Goal: Information Seeking & Learning: Learn about a topic

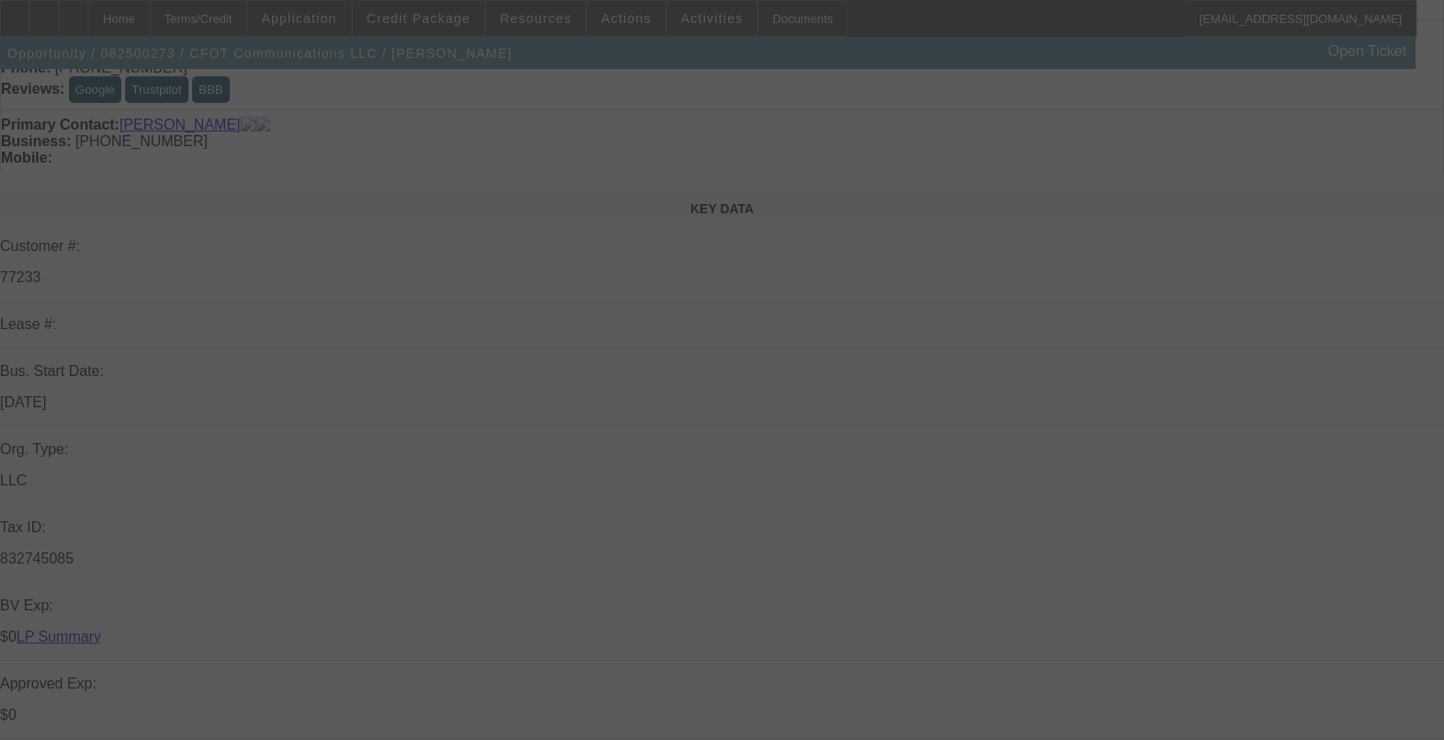
select select "0"
select select "2"
select select "0"
select select "6"
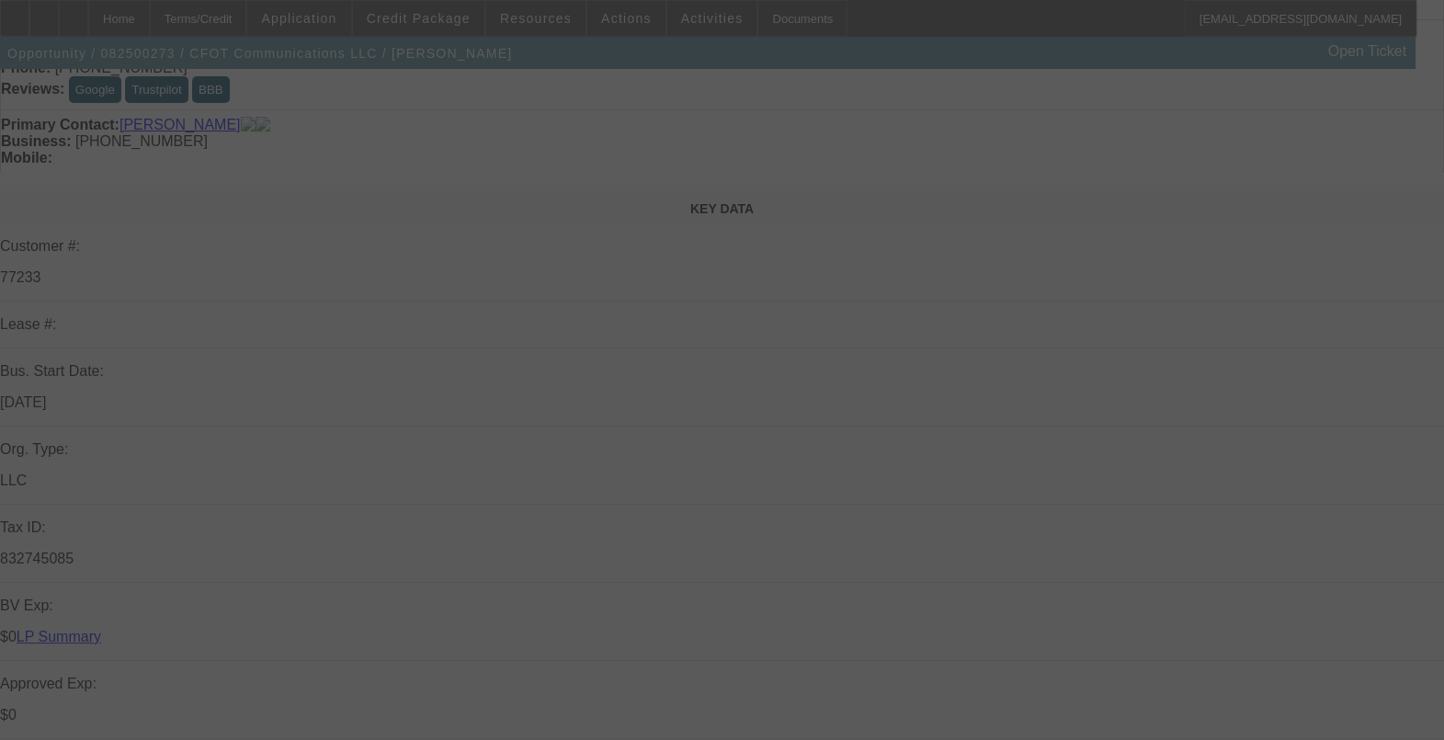
select select "0"
select select "2"
select select "0"
select select "6"
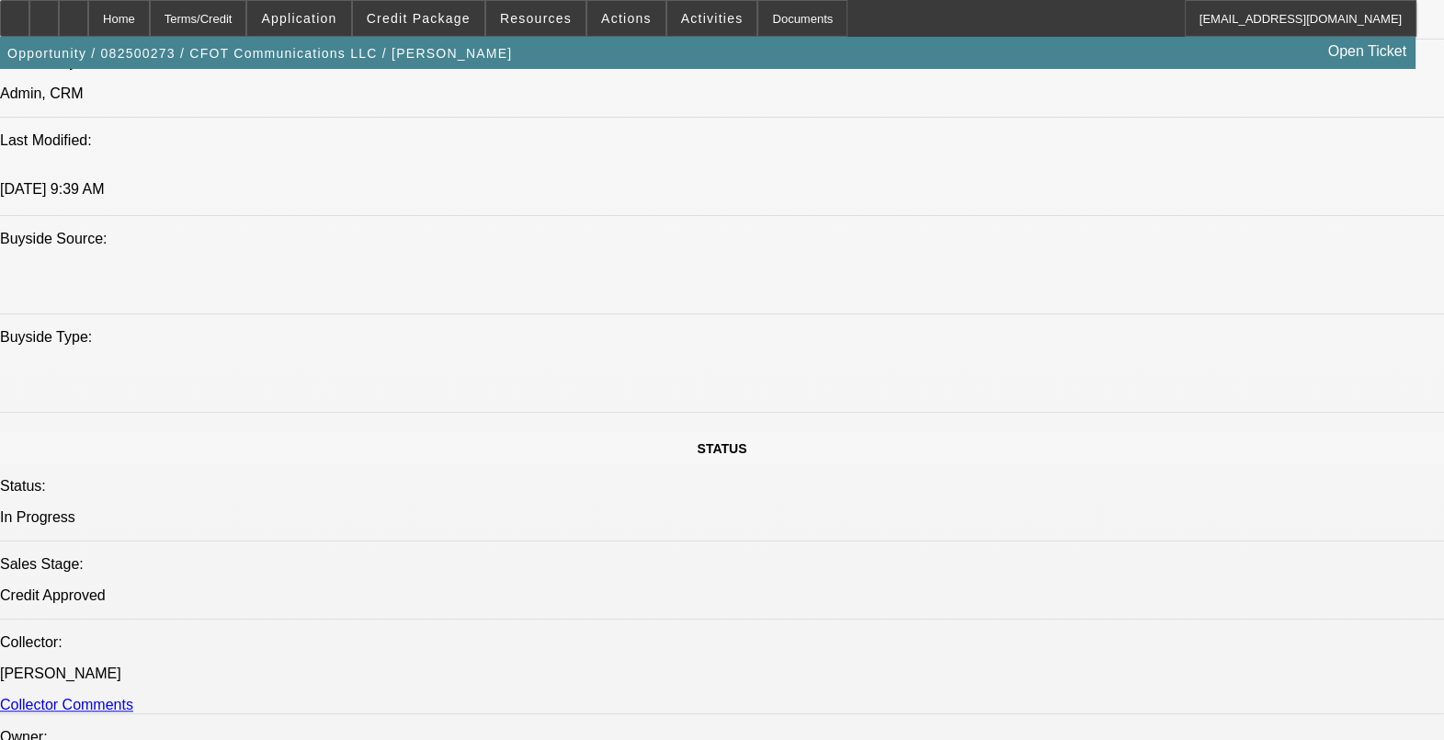
scroll to position [1954, 0]
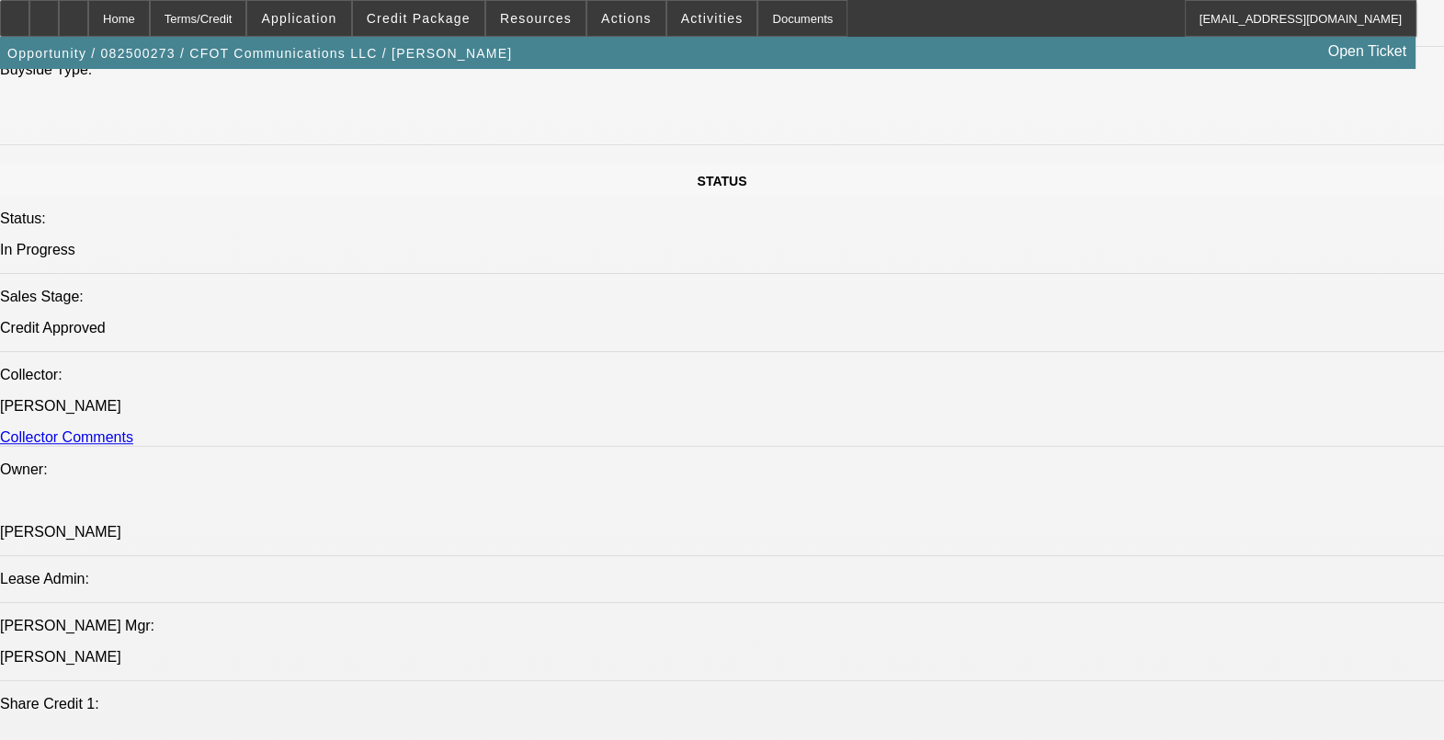
drag, startPoint x: 1193, startPoint y: 643, endPoint x: 989, endPoint y: 611, distance: 206.5
drag, startPoint x: 989, startPoint y: 611, endPoint x: 1154, endPoint y: 674, distance: 176.0
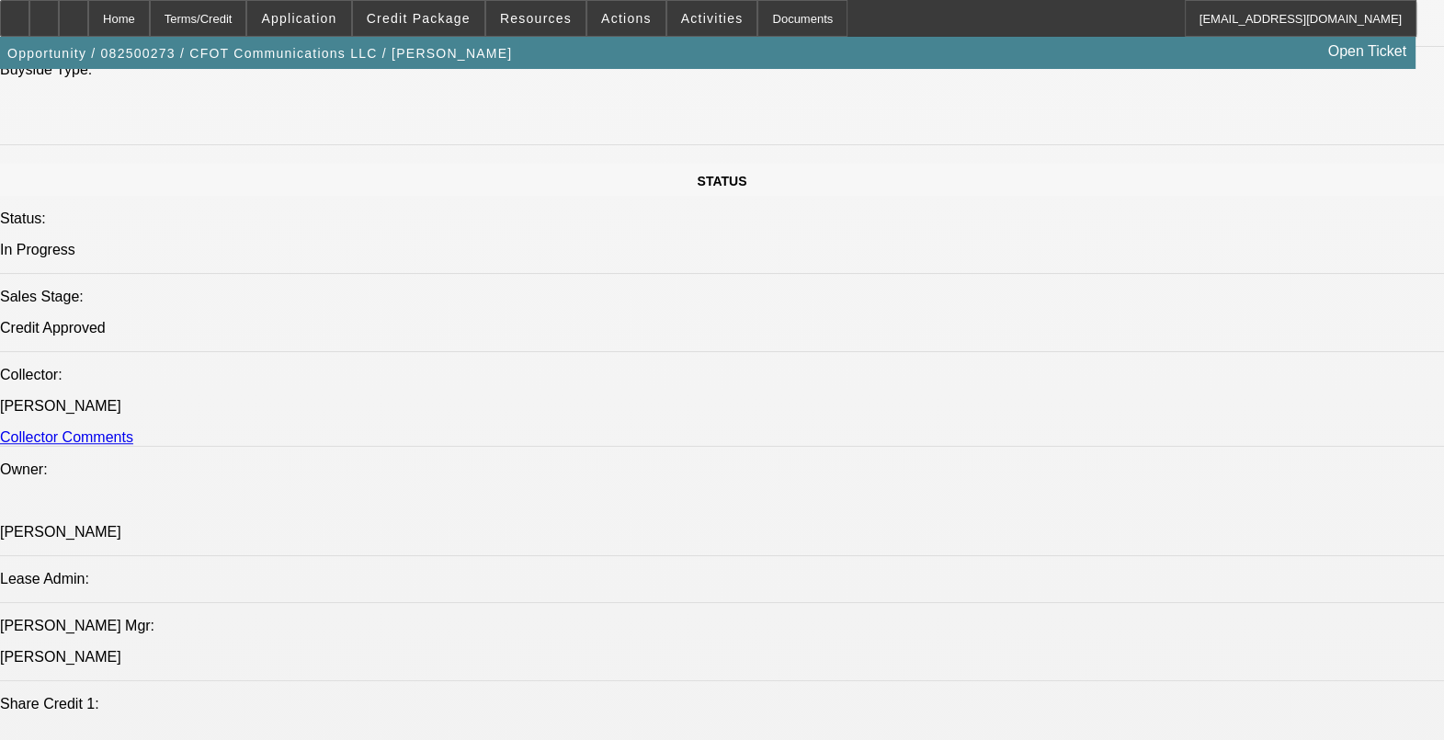
drag, startPoint x: 1101, startPoint y: 639, endPoint x: 963, endPoint y: 558, distance: 160.7
drag, startPoint x: 963, startPoint y: 558, endPoint x: 1083, endPoint y: 607, distance: 129.9
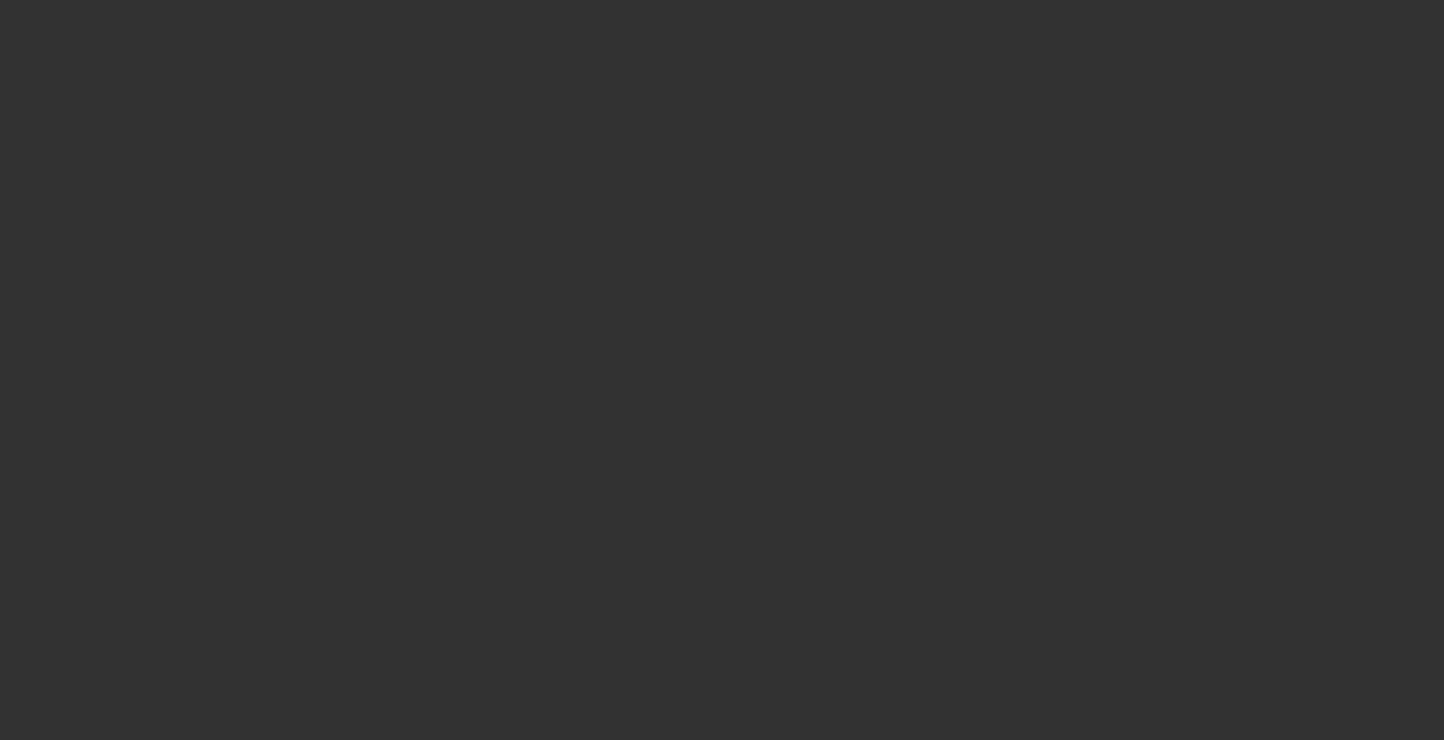
select select "0"
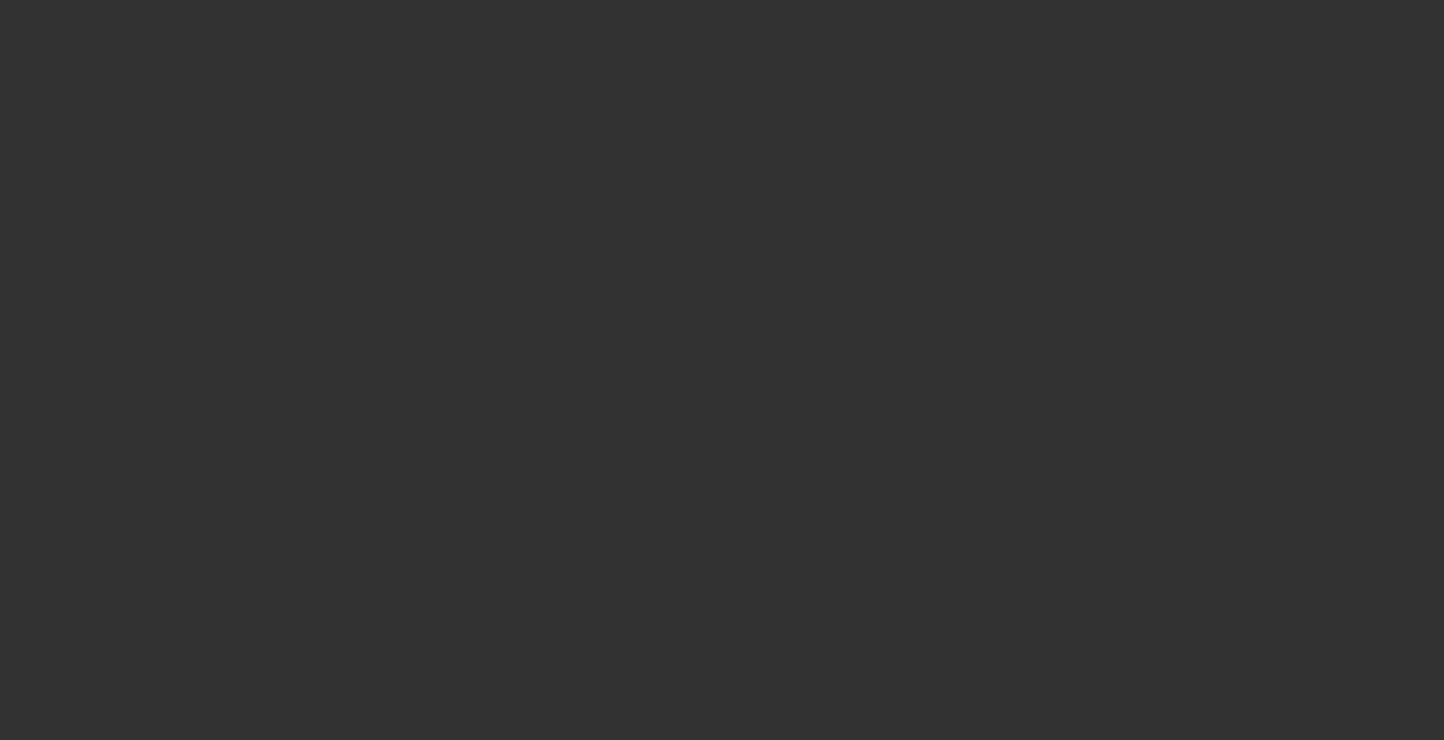
select select "0"
select select "0.1"
select select "2"
select select "0"
select select "0.1"
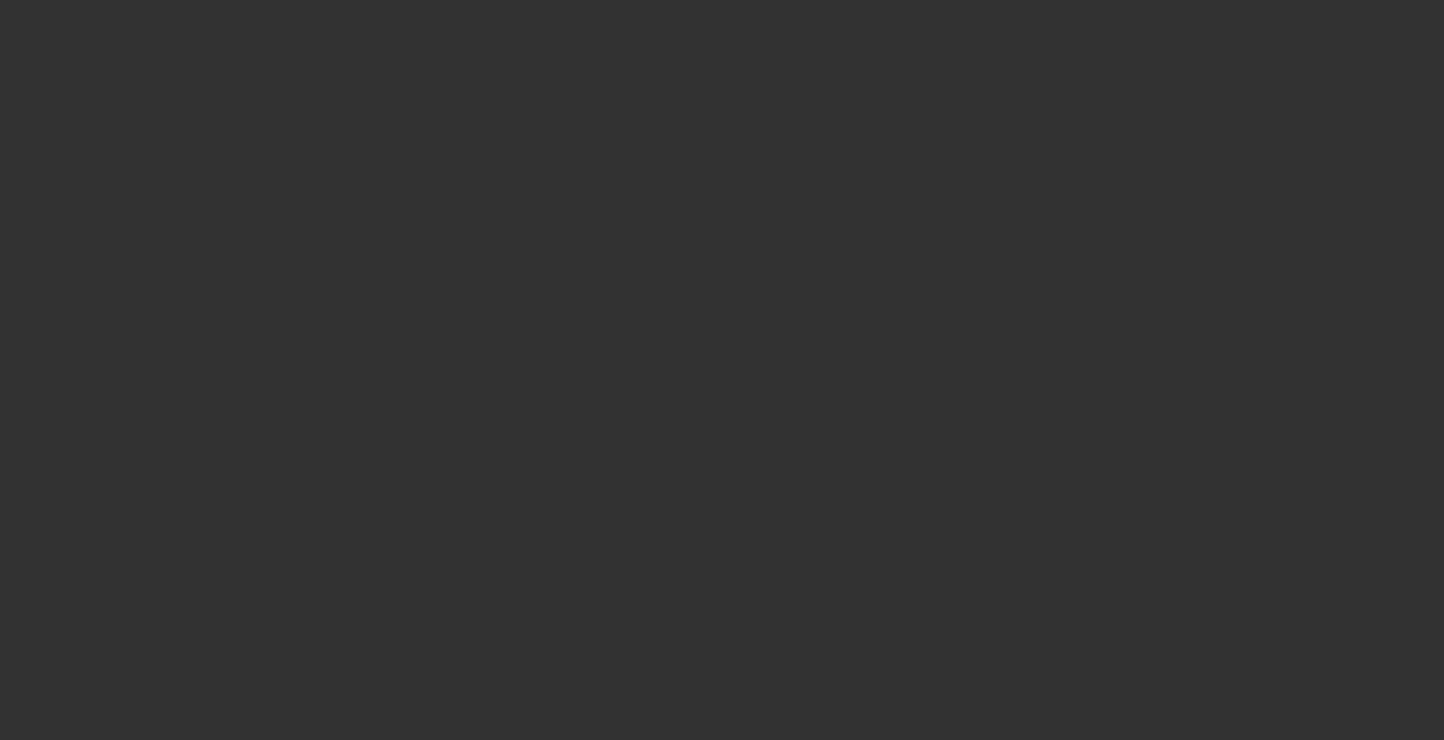
select select "2"
select select "0"
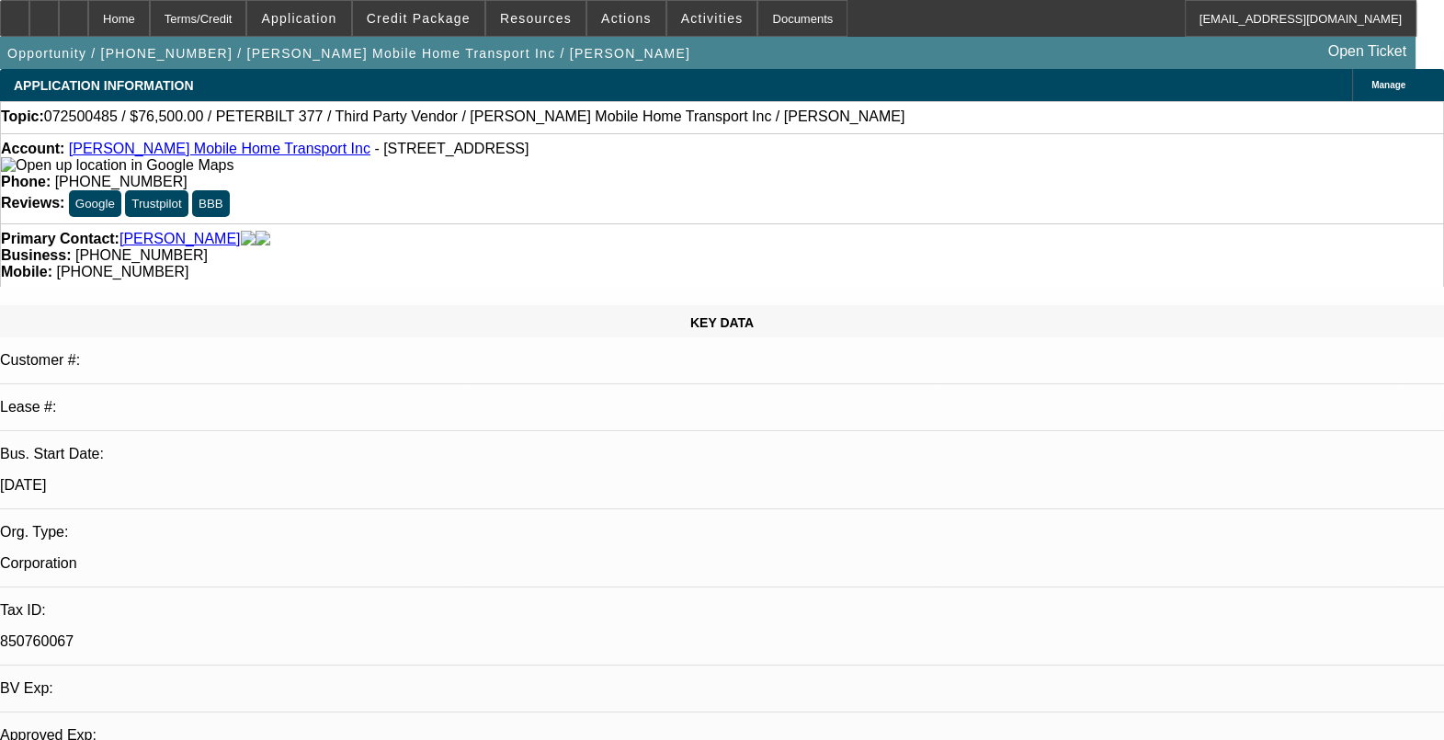
select select "1"
select select "6"
select select "1"
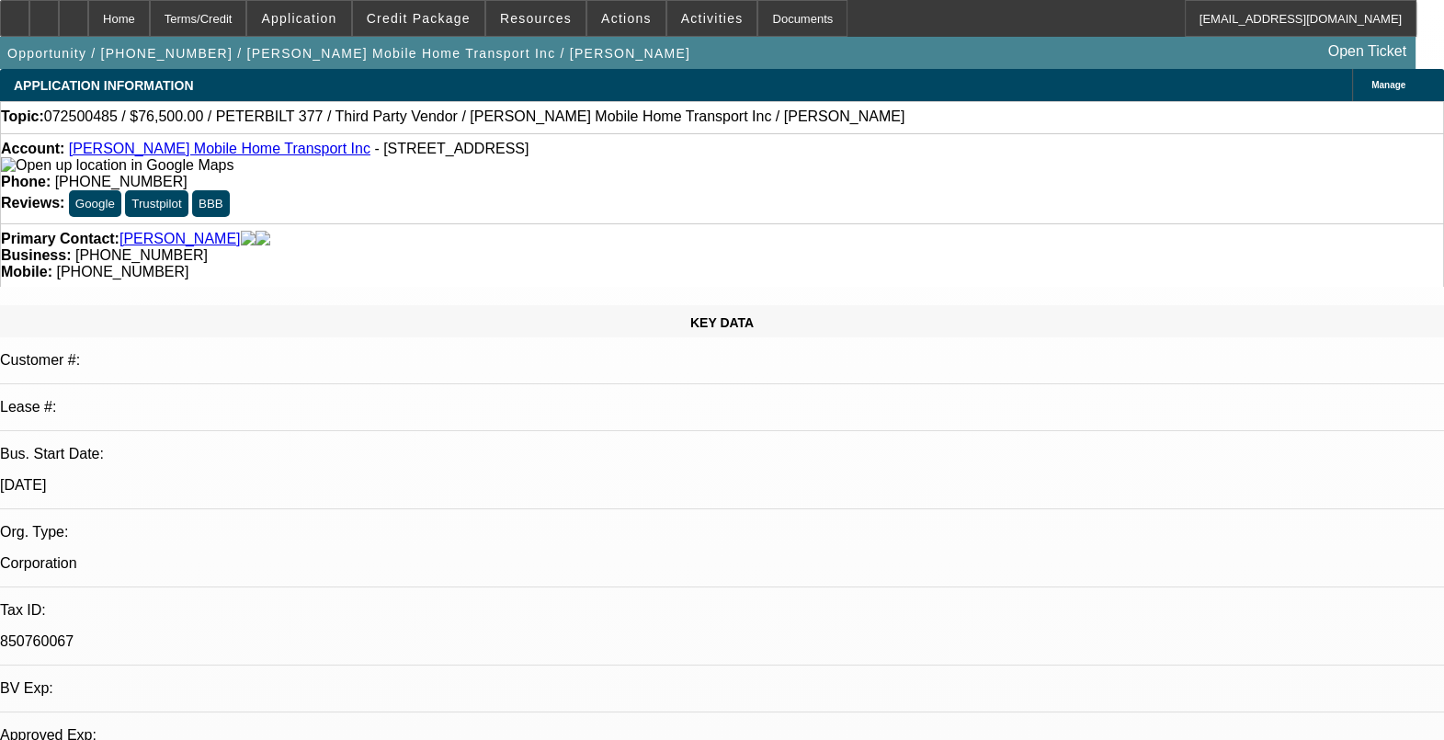
select select "6"
select select "1"
select select "2"
select select "6"
select select "1"
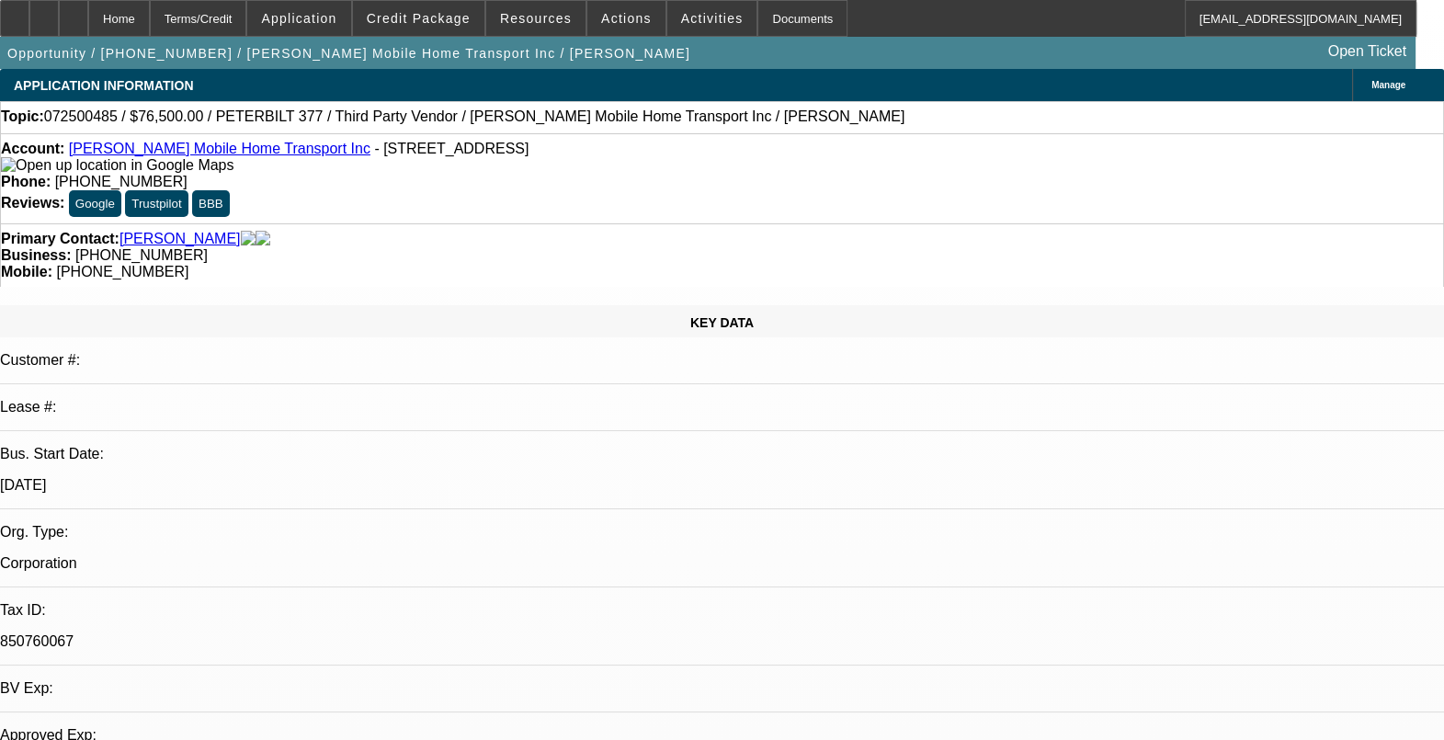
select select "2"
select select "6"
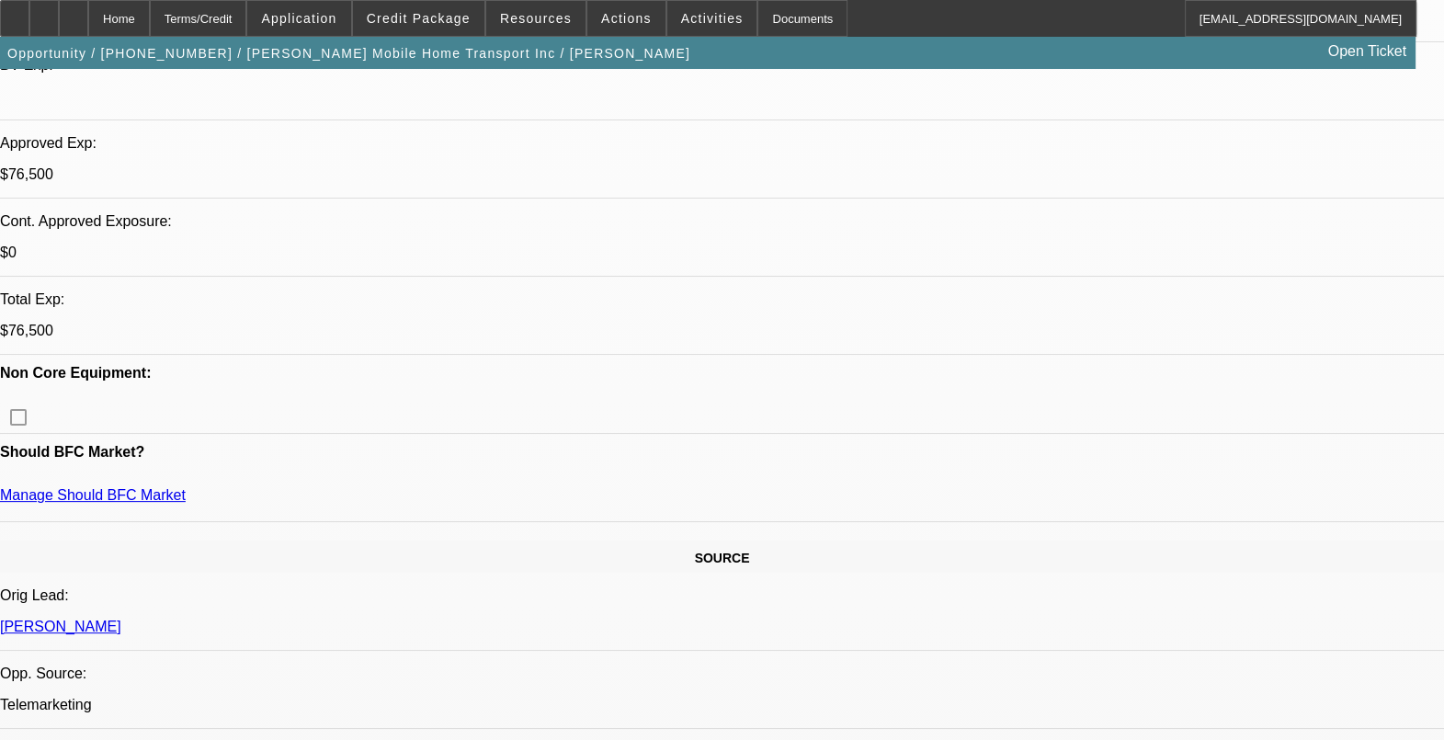
scroll to position [575, 0]
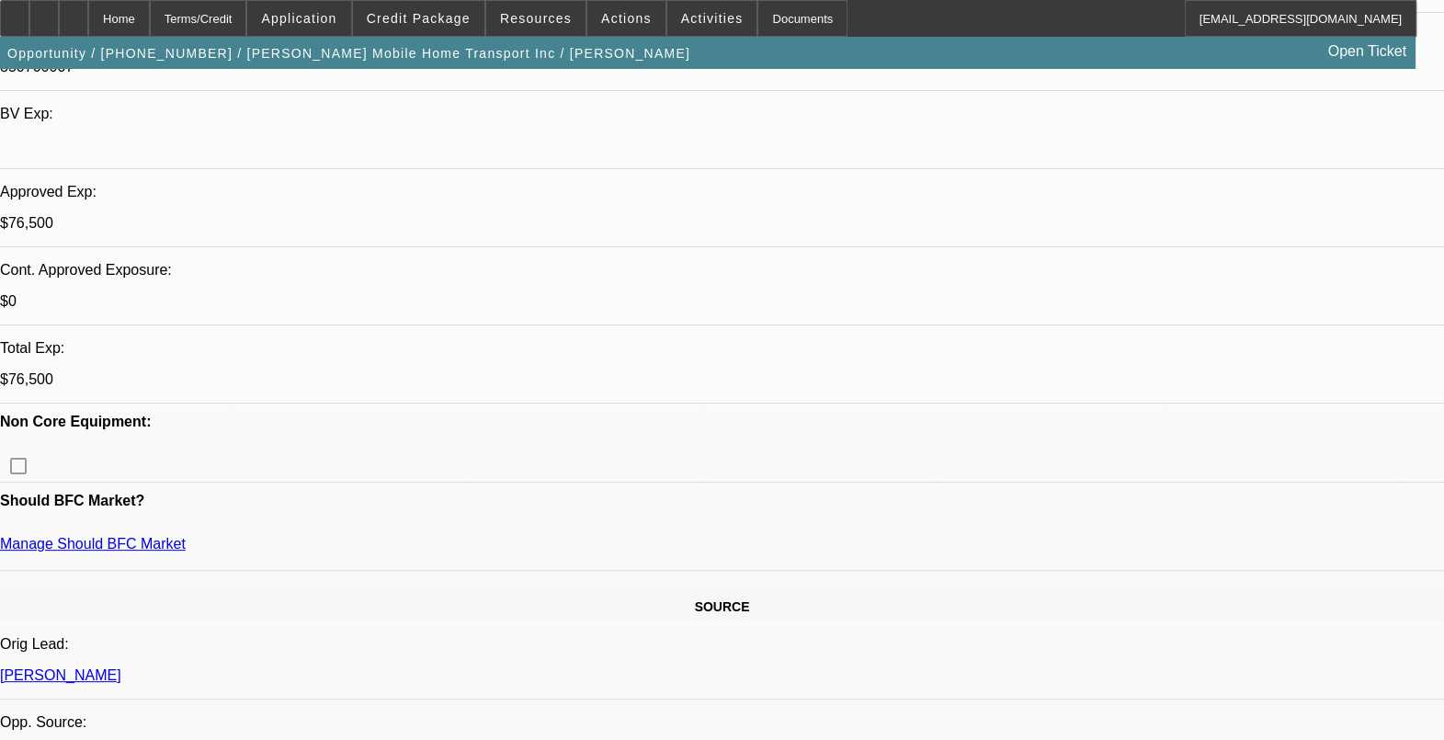
drag, startPoint x: 501, startPoint y: 249, endPoint x: 455, endPoint y: 249, distance: 46.0
drag, startPoint x: 455, startPoint y: 249, endPoint x: 354, endPoint y: 257, distance: 101.5
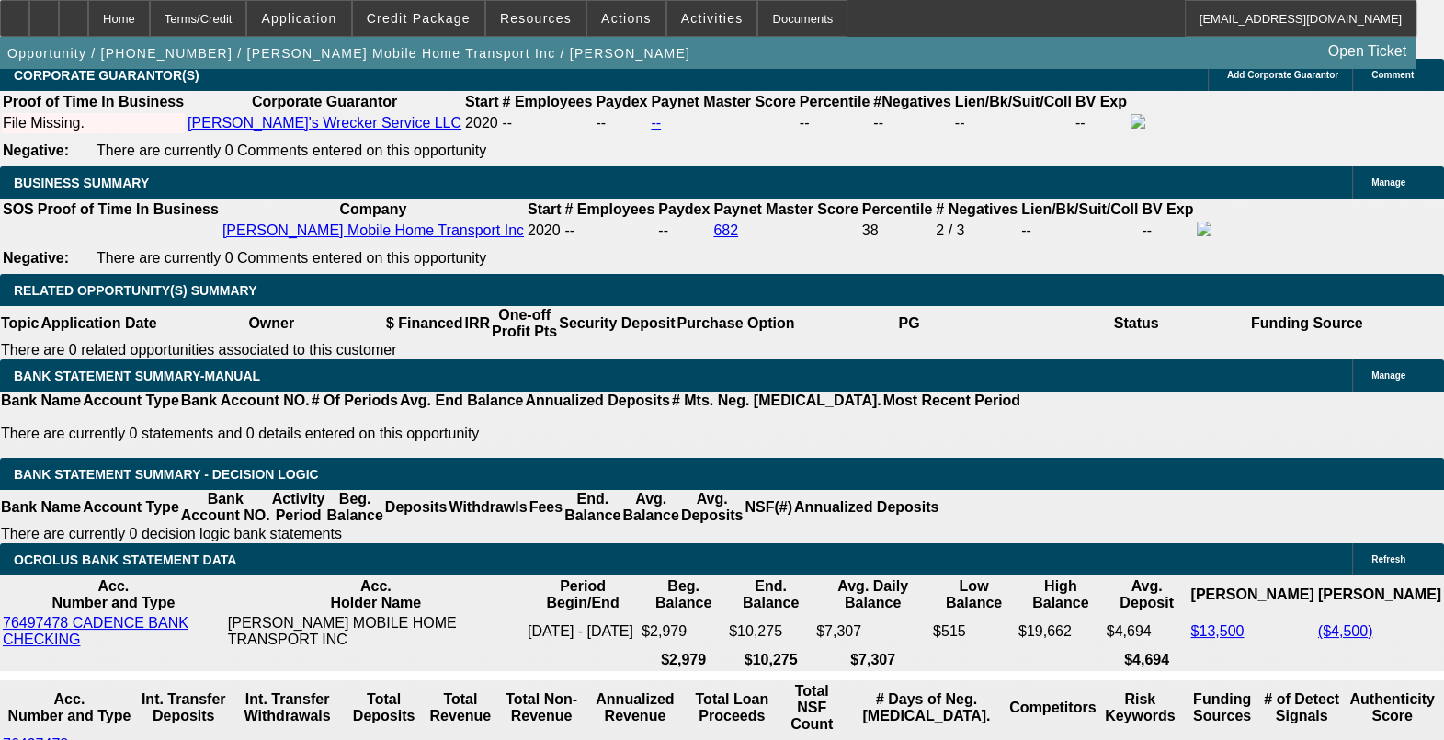
scroll to position [2987, 0]
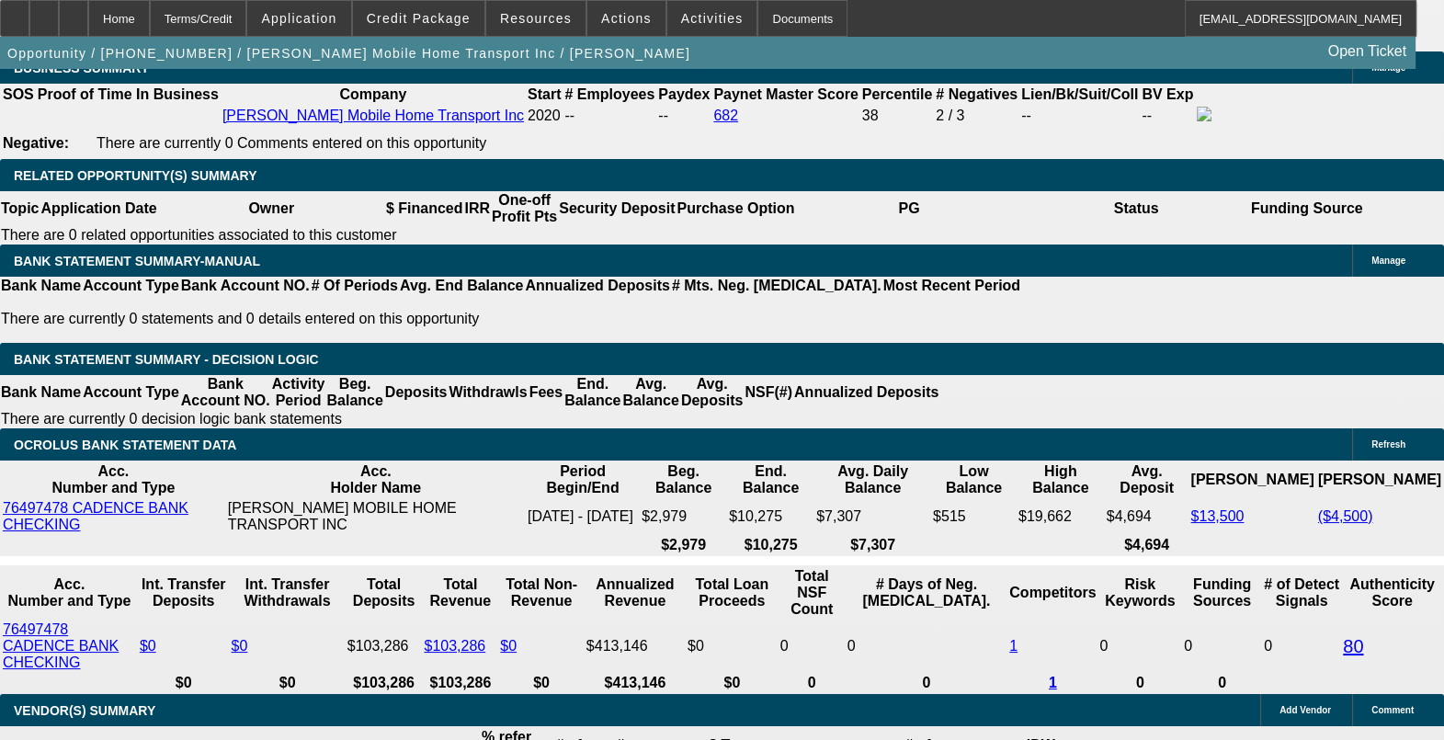
drag, startPoint x: 772, startPoint y: 451, endPoint x: 791, endPoint y: 458, distance: 19.8
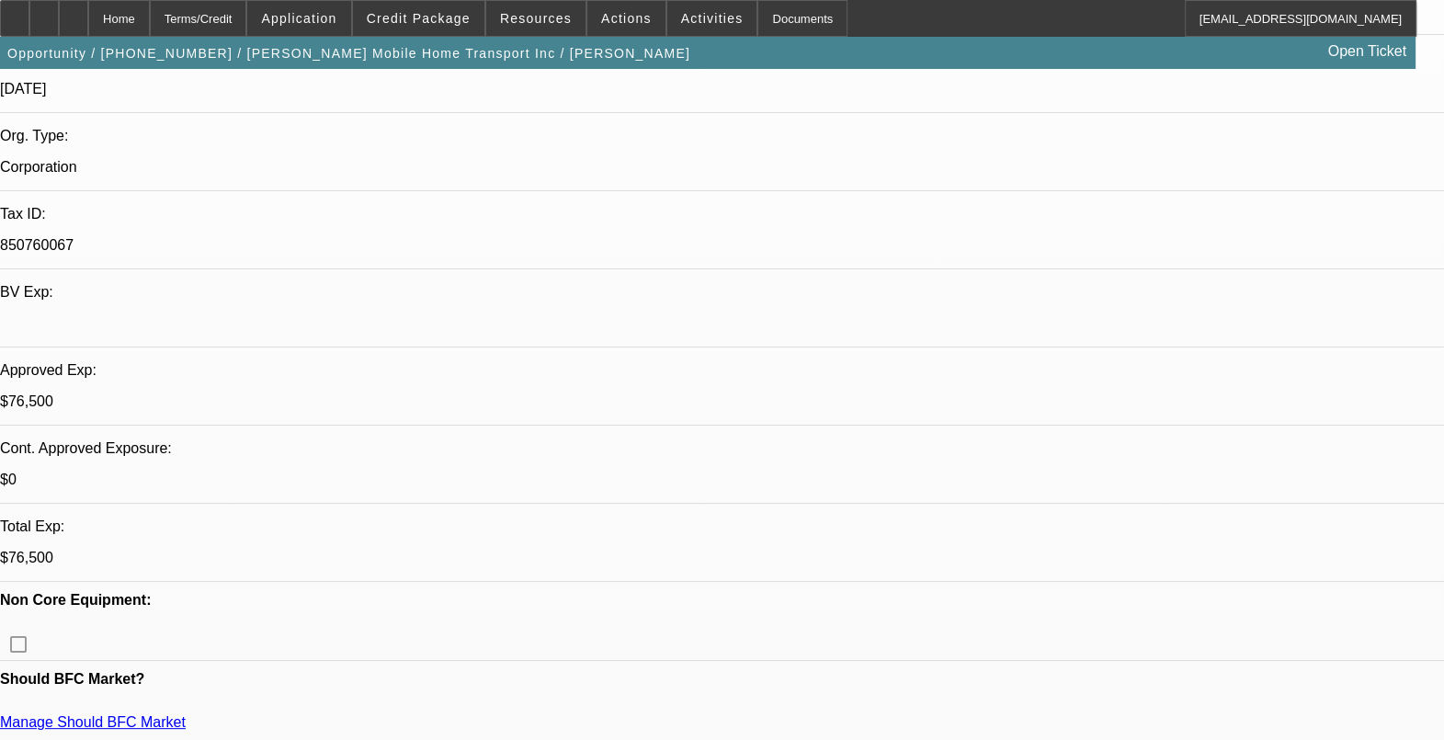
scroll to position [114, 0]
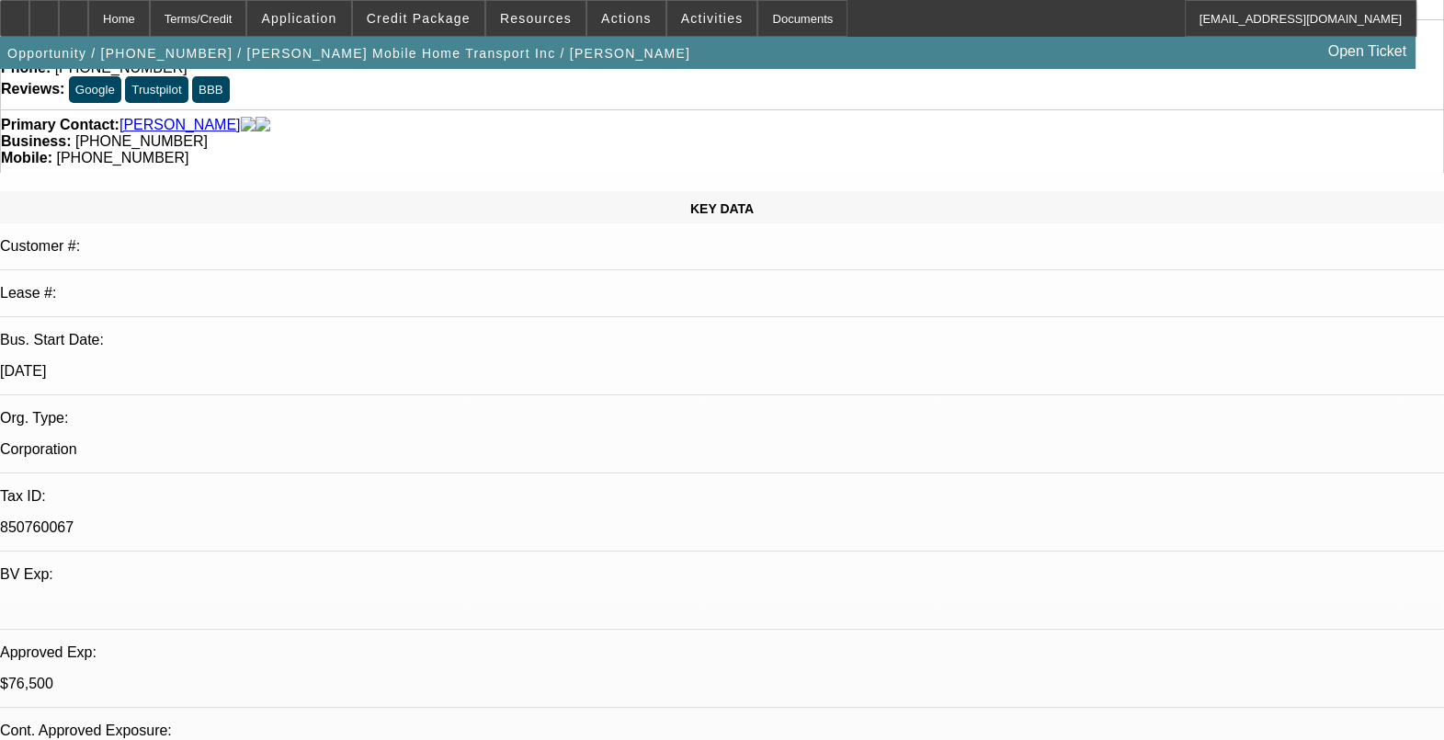
drag, startPoint x: 1173, startPoint y: 267, endPoint x: 1169, endPoint y: 282, distance: 16.3
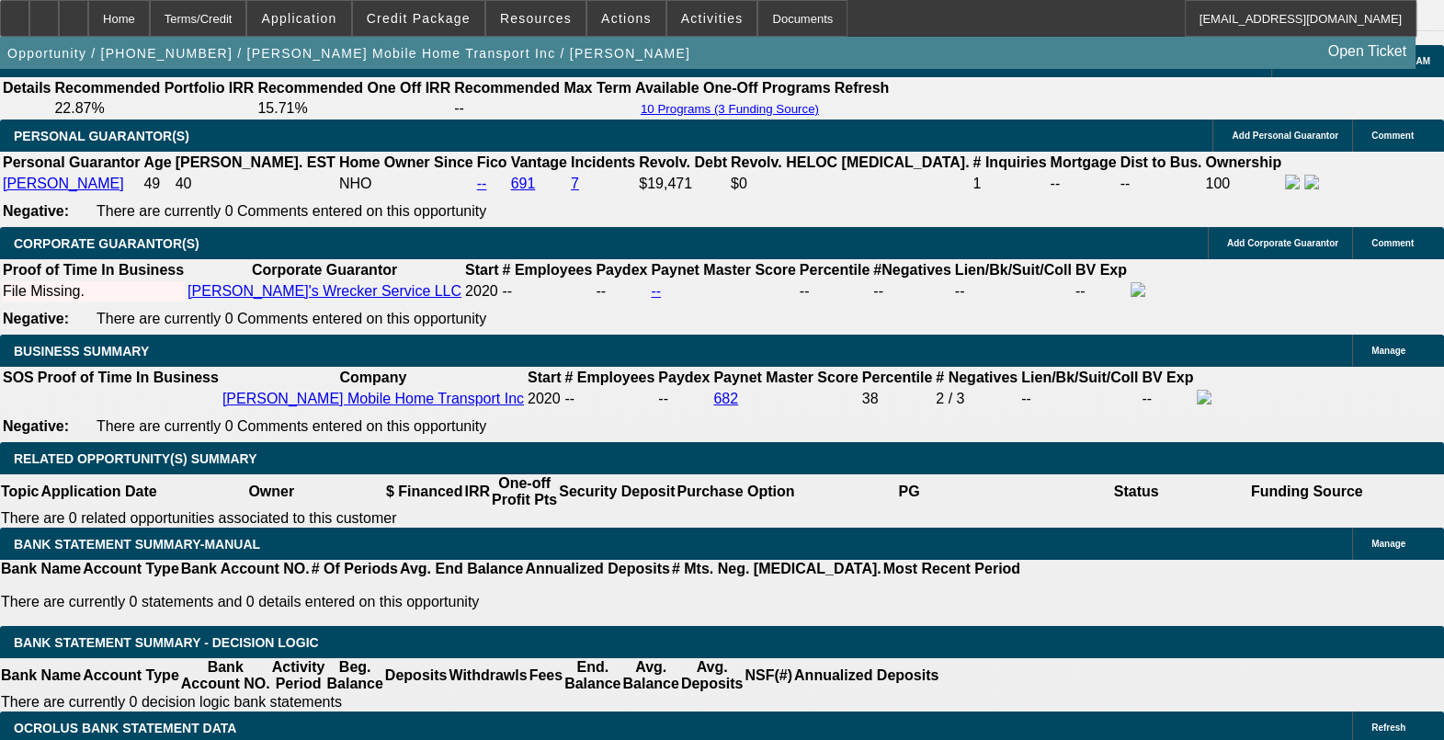
scroll to position [2528, 0]
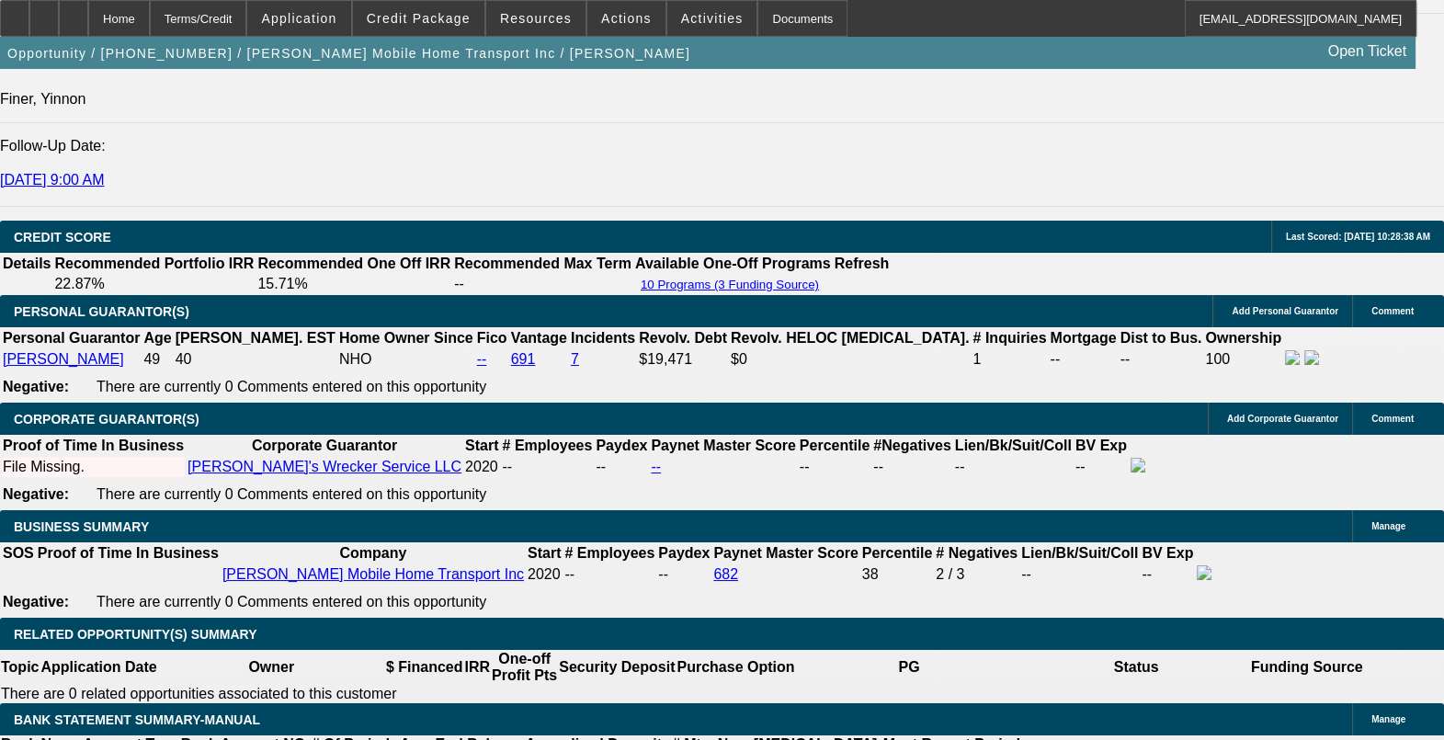
select select "0.1"
select select "2"
select select "0"
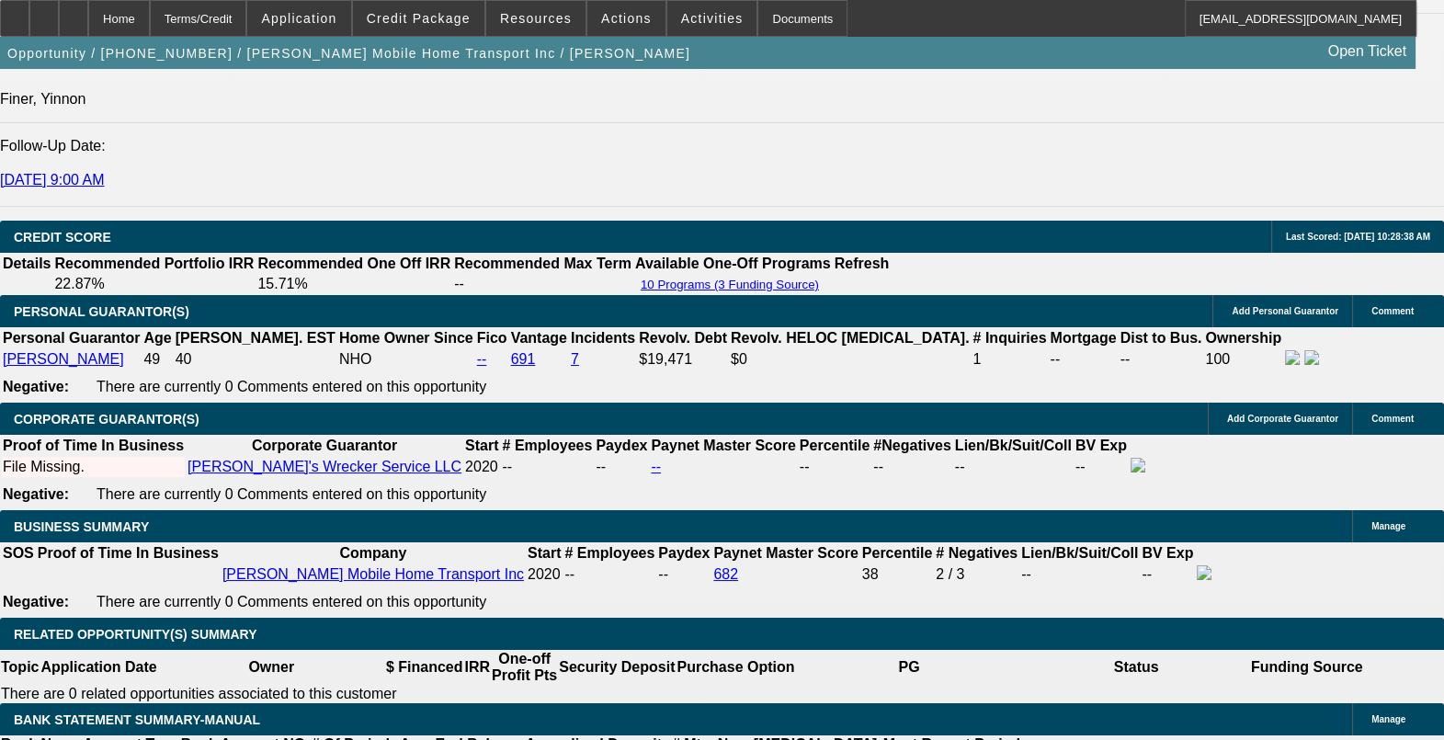
select select "6"
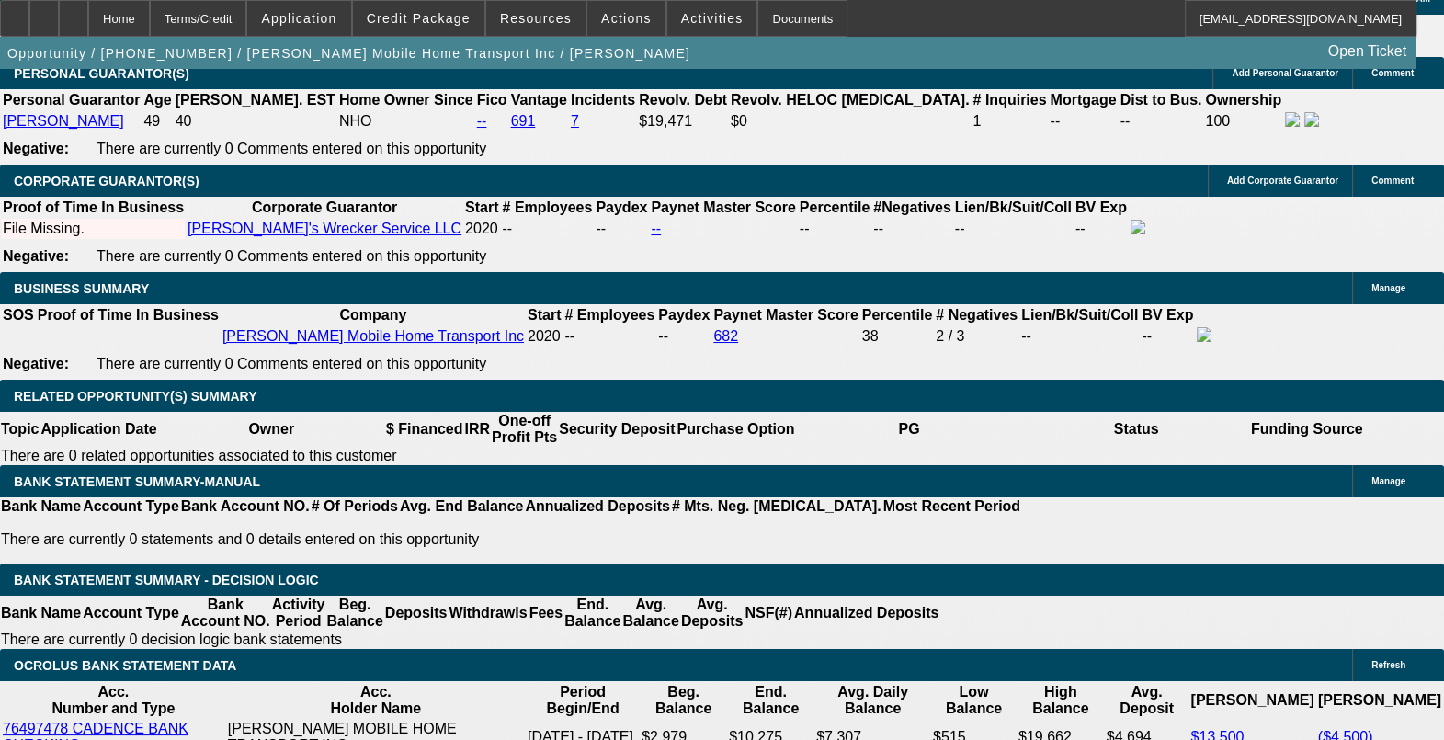
scroll to position [2758, 0]
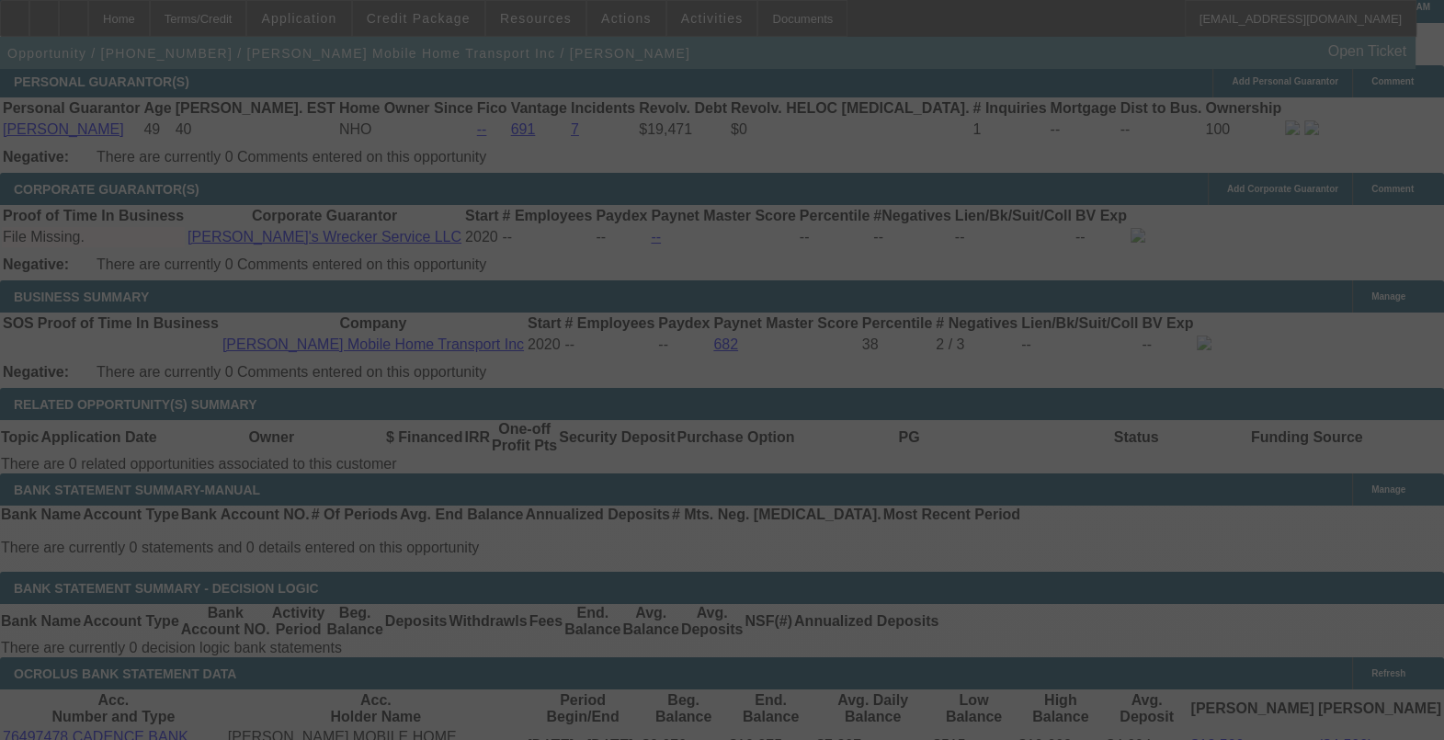
click at [1175, 271] on div at bounding box center [722, 370] width 1444 height 740
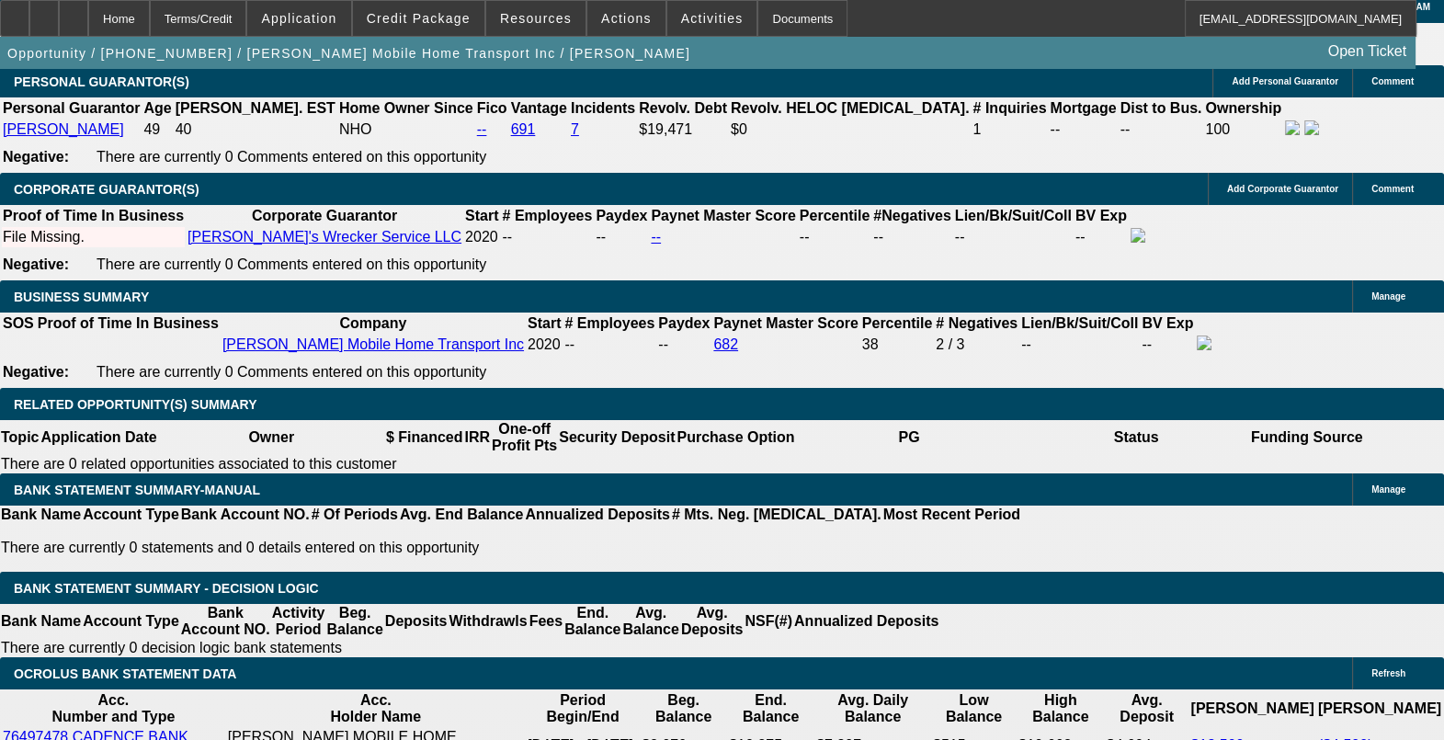
select select "0"
select select "6"
select select "0"
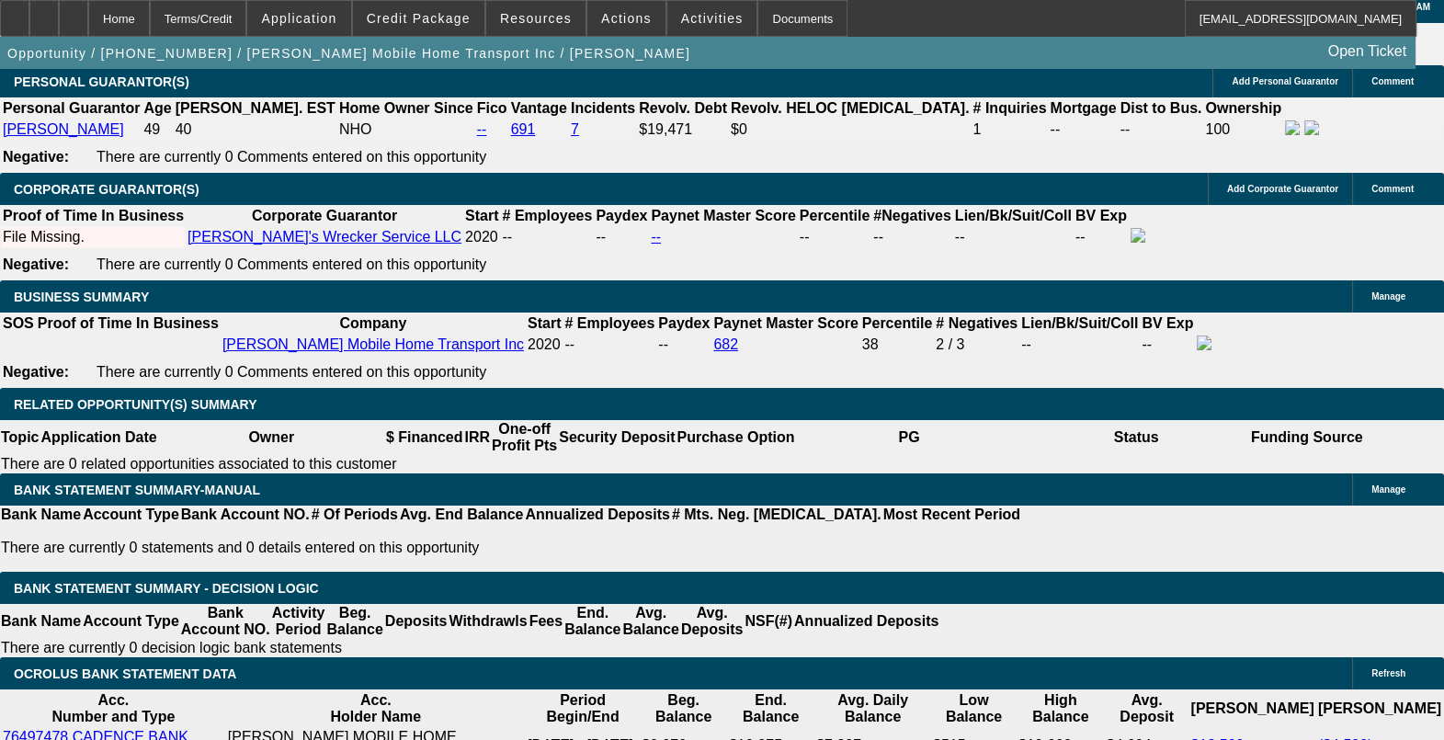
select select "0"
select select "6"
select select "0.1"
select select "2"
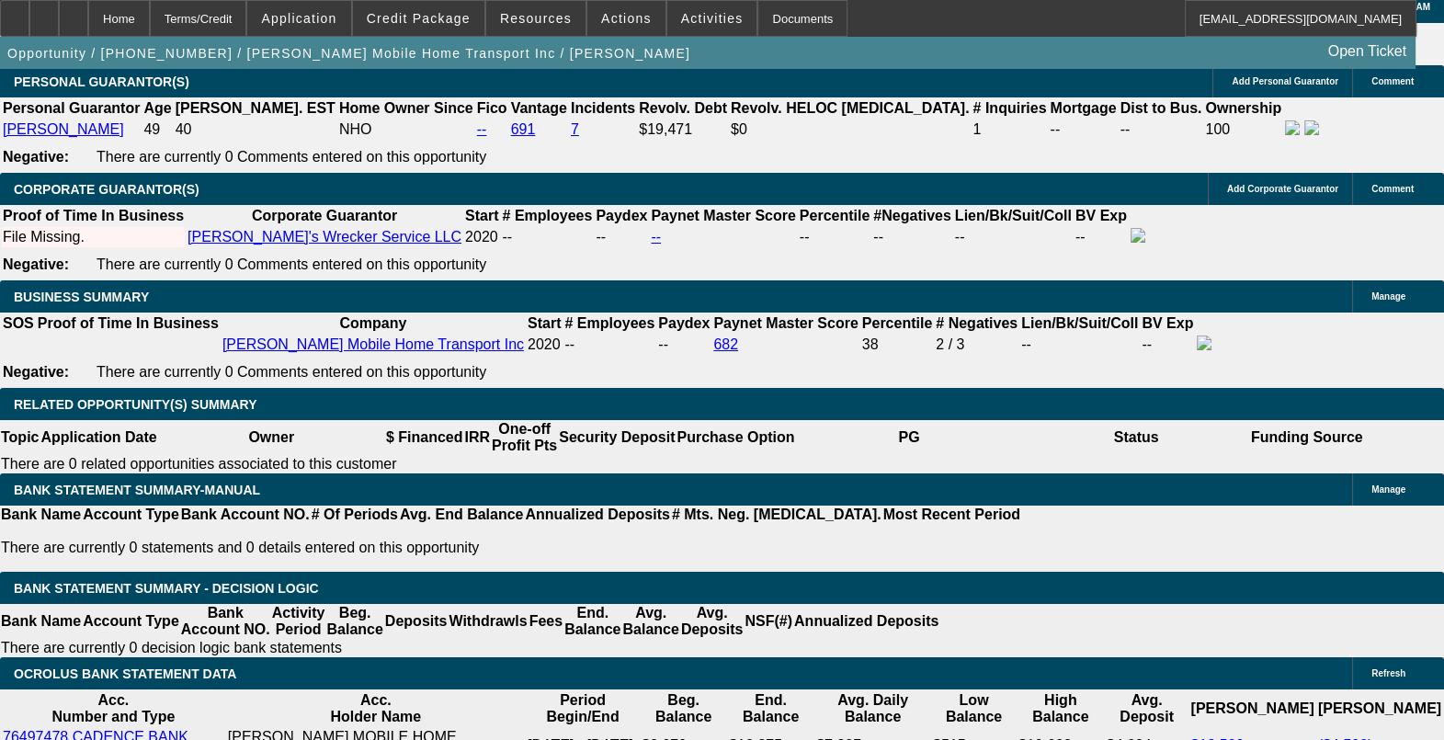
select select "2"
select select "0"
select select "6"
select select "0.1"
select select "2"
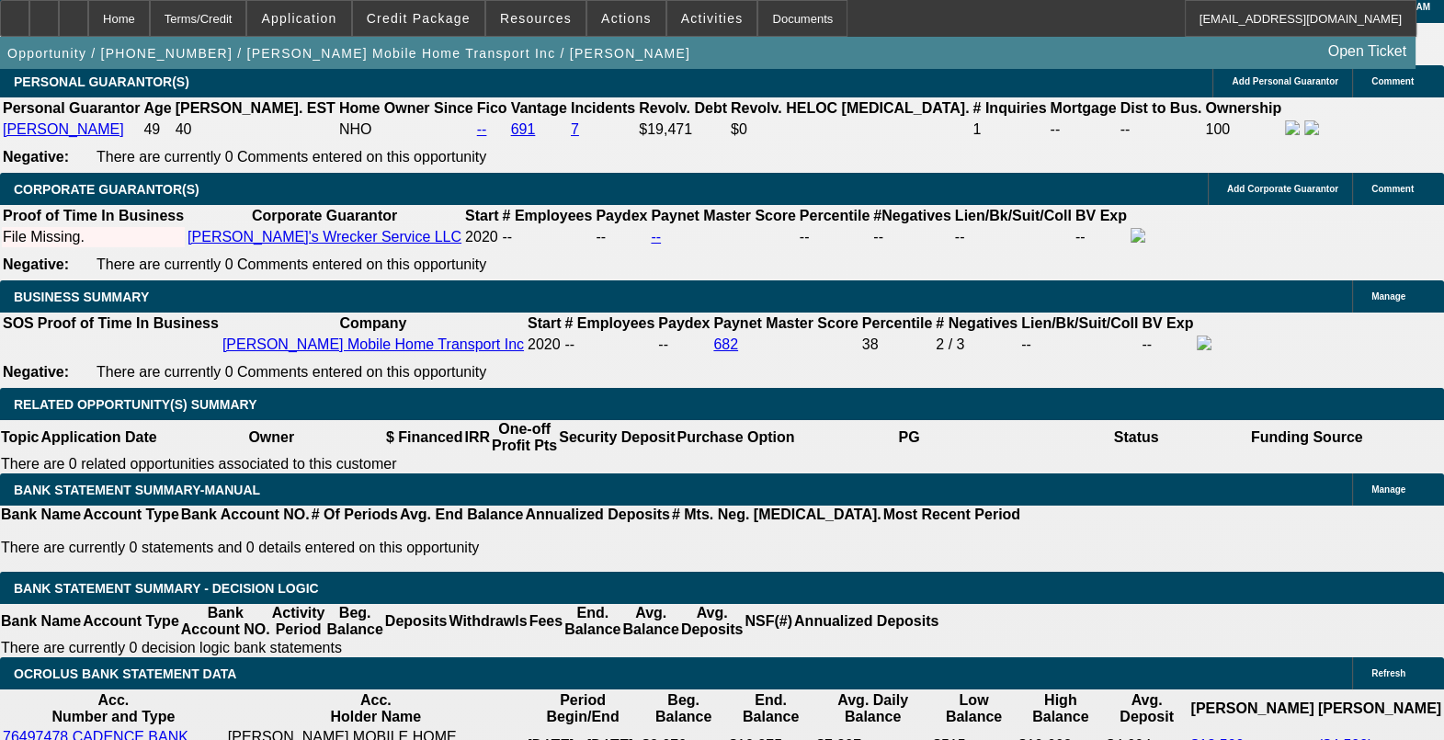
select select "2"
select select "0"
select select "6"
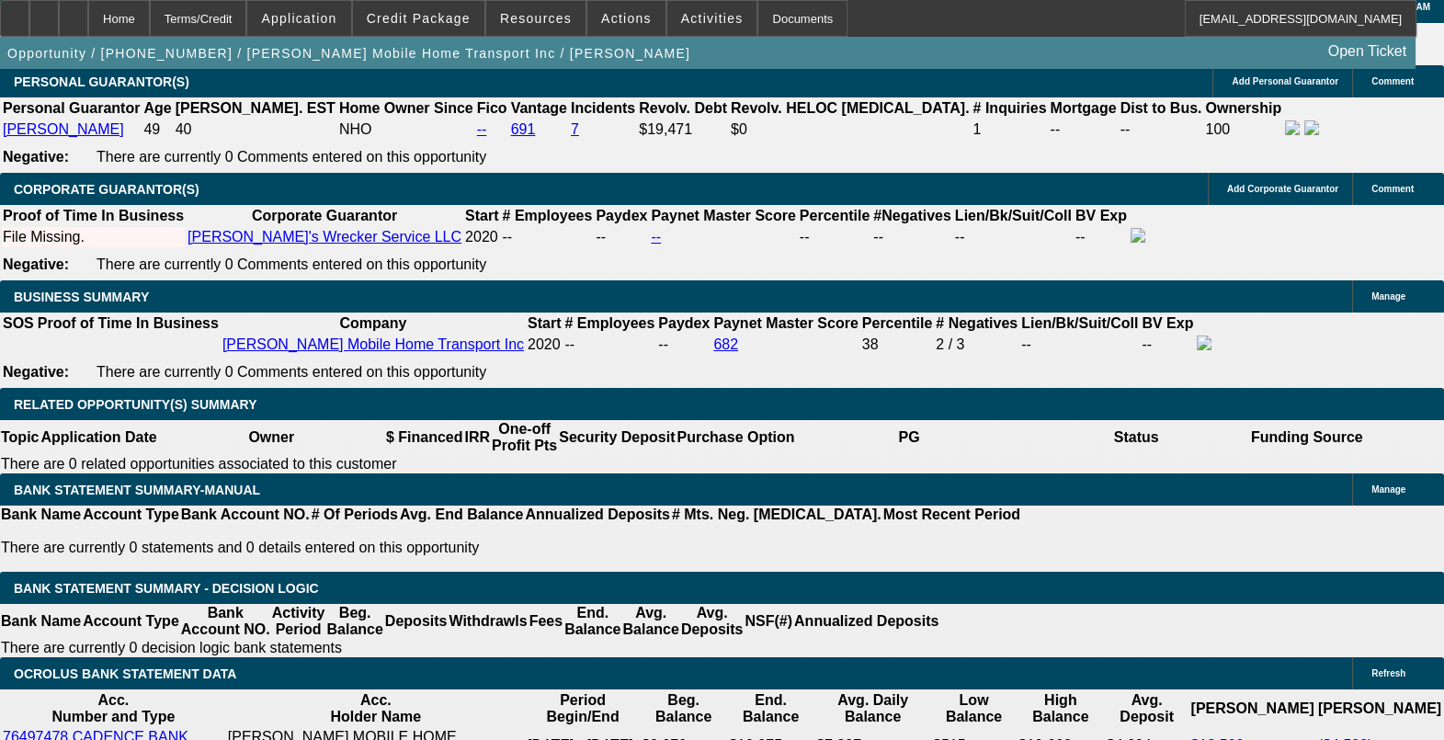
drag, startPoint x: 1411, startPoint y: 607, endPoint x: 1140, endPoint y: 608, distance: 271.2
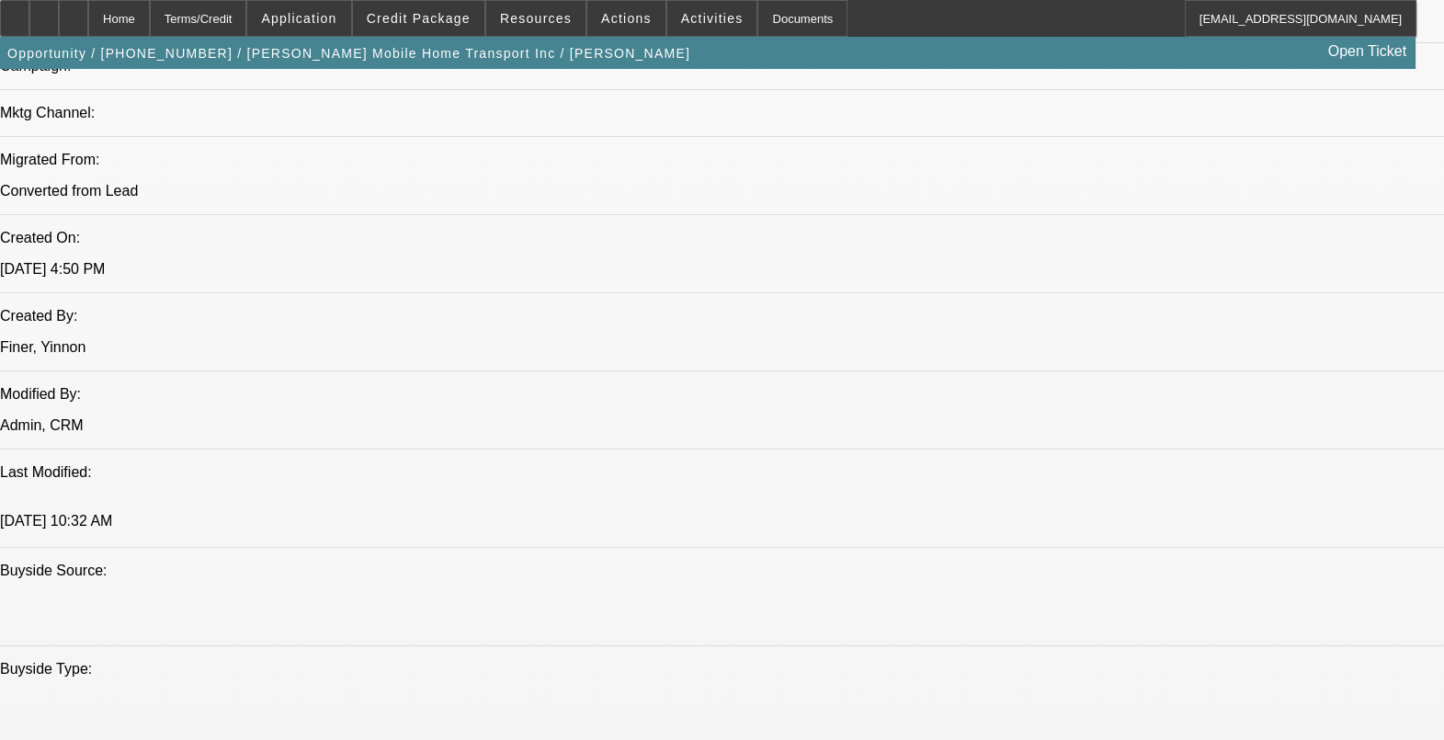
scroll to position [1264, 0]
